Goal: Task Accomplishment & Management: Manage account settings

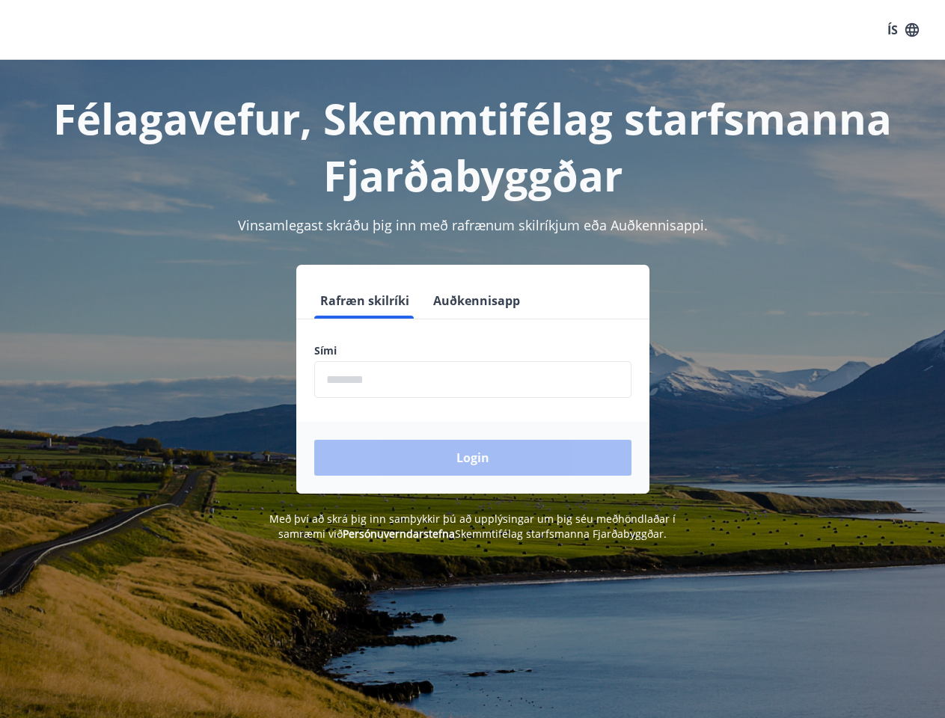
click at [472, 359] on div "Sími ​" at bounding box center [472, 370] width 317 height 55
click at [903, 30] on button "ÍS" at bounding box center [903, 29] width 48 height 27
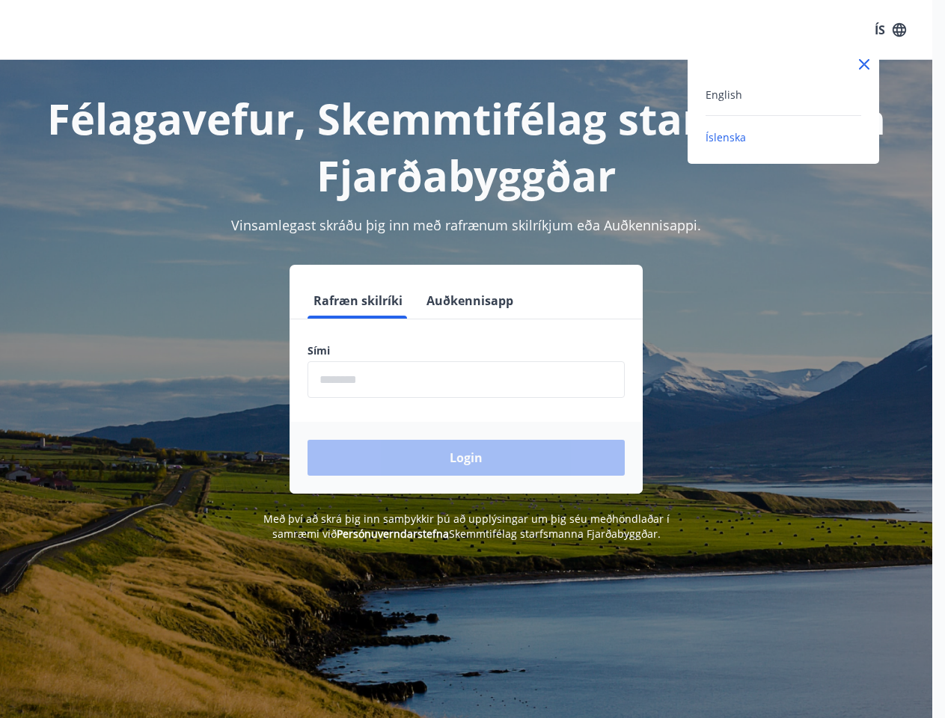
click at [363, 301] on div at bounding box center [472, 359] width 945 height 718
click at [474, 301] on button "Auðkennisapp" at bounding box center [469, 301] width 99 height 36
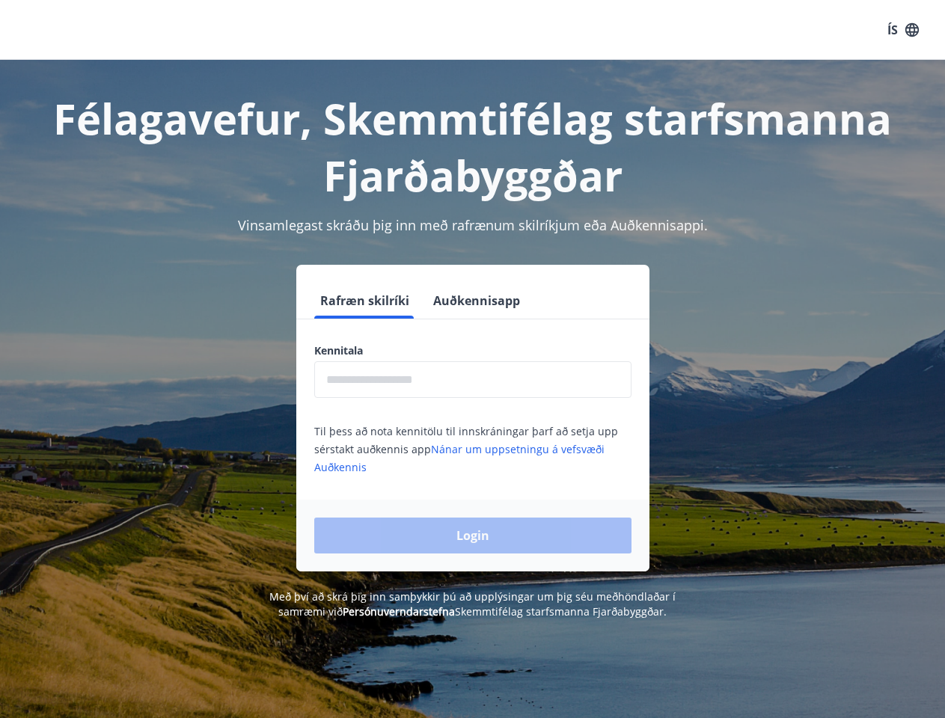
click at [473, 379] on input "text" at bounding box center [472, 379] width 317 height 37
click at [376, 533] on div "Login" at bounding box center [472, 536] width 353 height 72
